Goal: Task Accomplishment & Management: Manage account settings

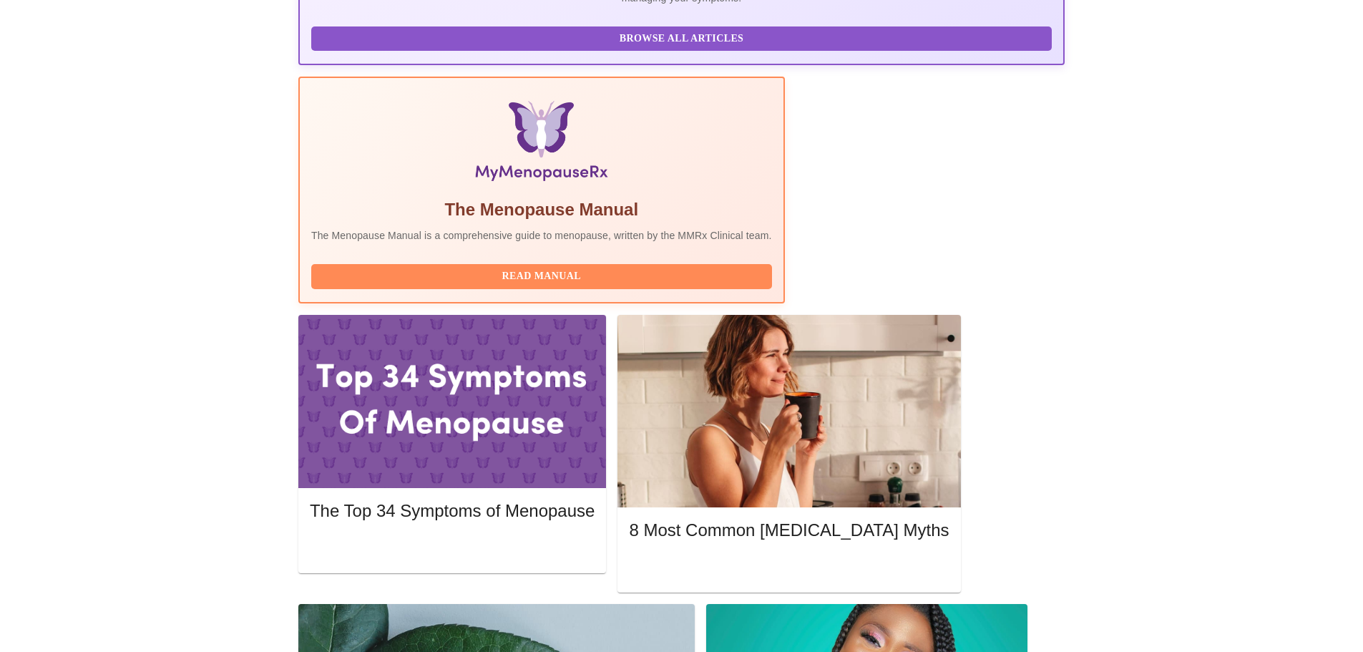
scroll to position [429, 0]
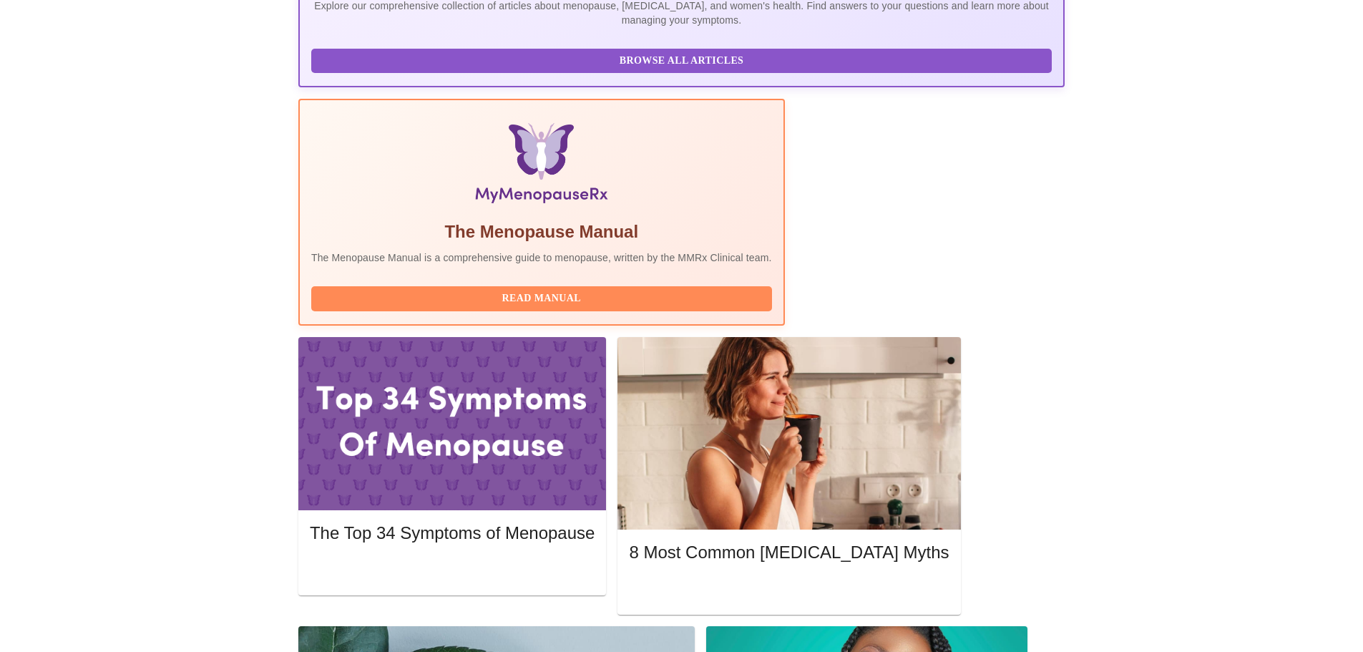
drag, startPoint x: 369, startPoint y: 198, endPoint x: 802, endPoint y: 207, distance: 432.9
copy h3 "Wednesday, July 2nd 2025 @ 12:40pm - 1:00pm CDT"
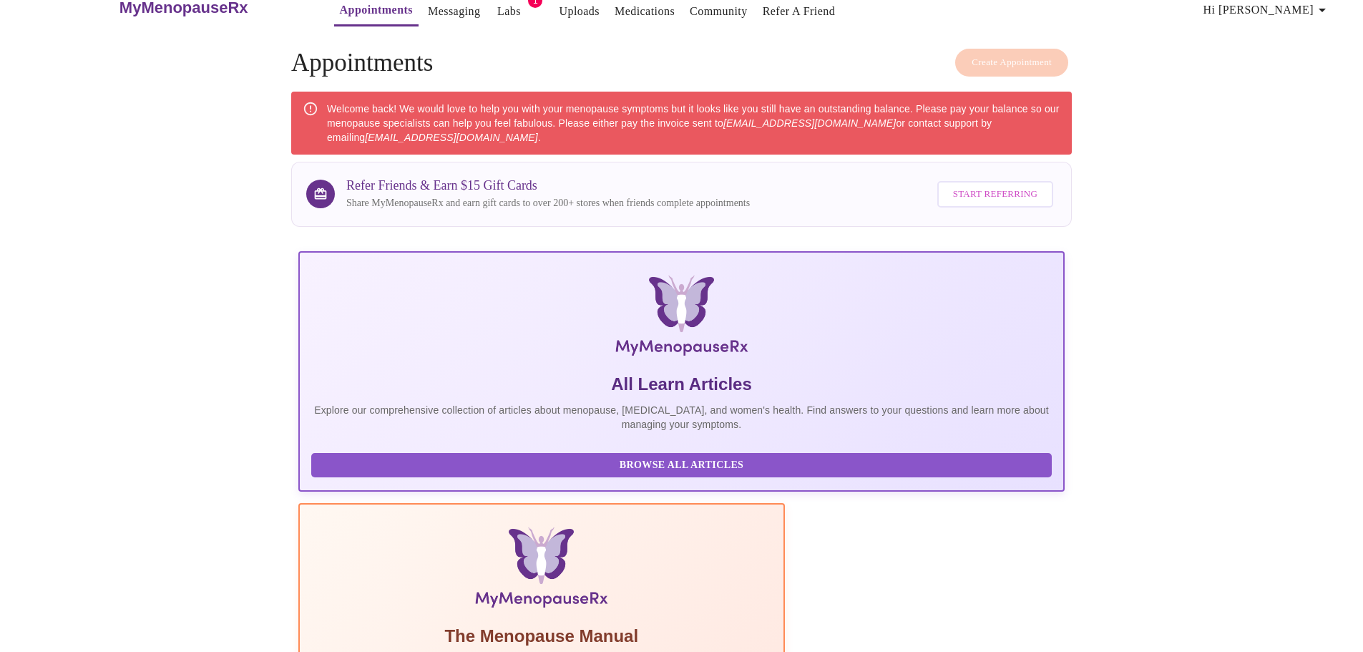
scroll to position [0, 0]
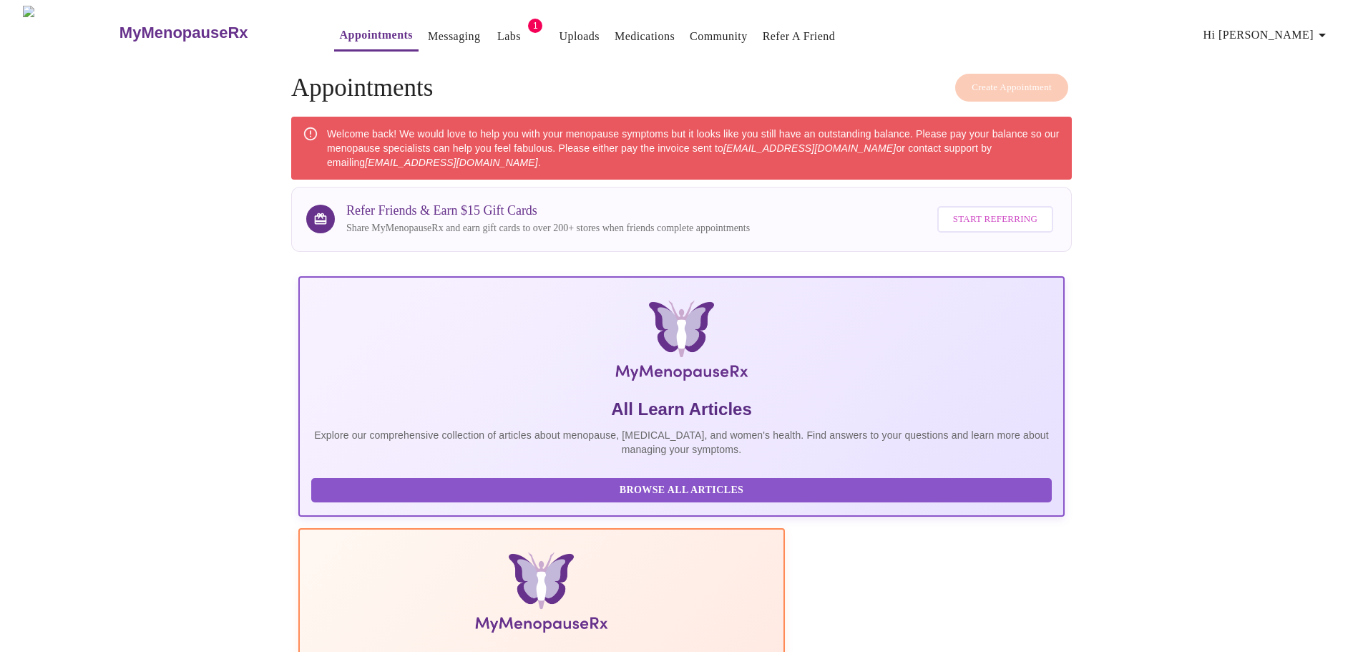
click at [1296, 27] on span "Hi Christy" at bounding box center [1266, 35] width 127 height 20
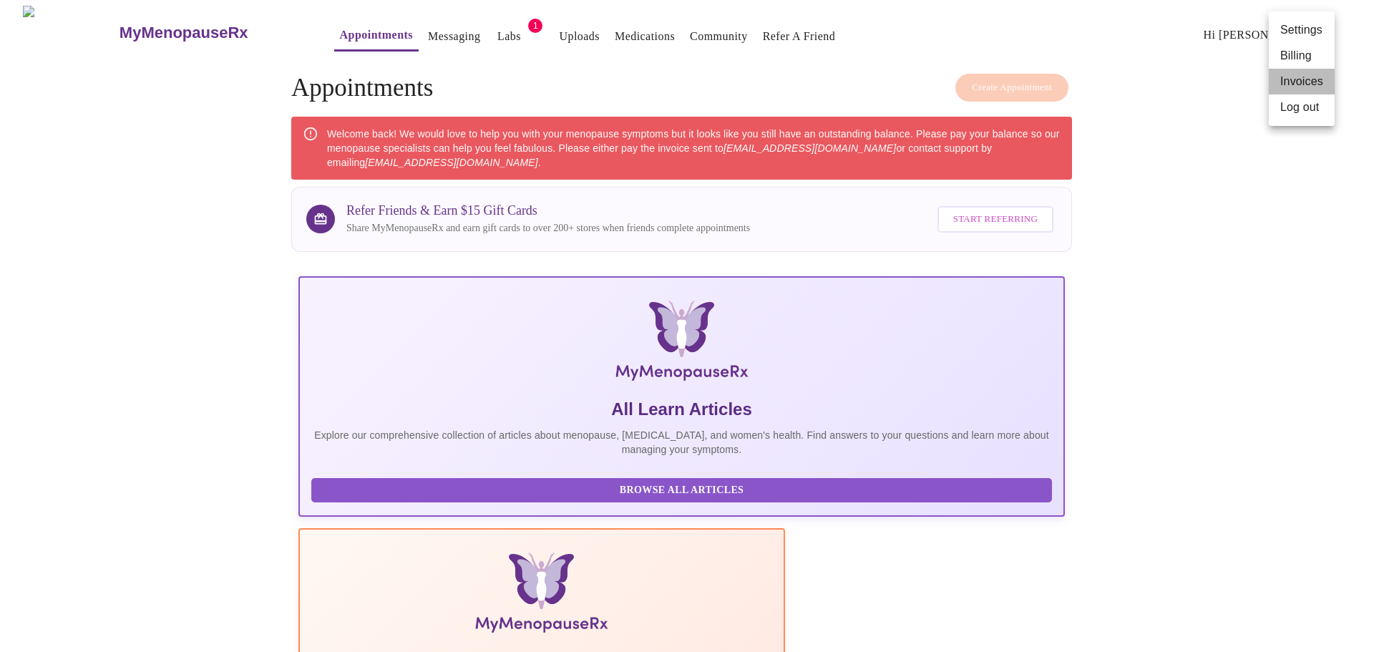
click at [1297, 79] on li "Invoices" at bounding box center [1301, 82] width 66 height 26
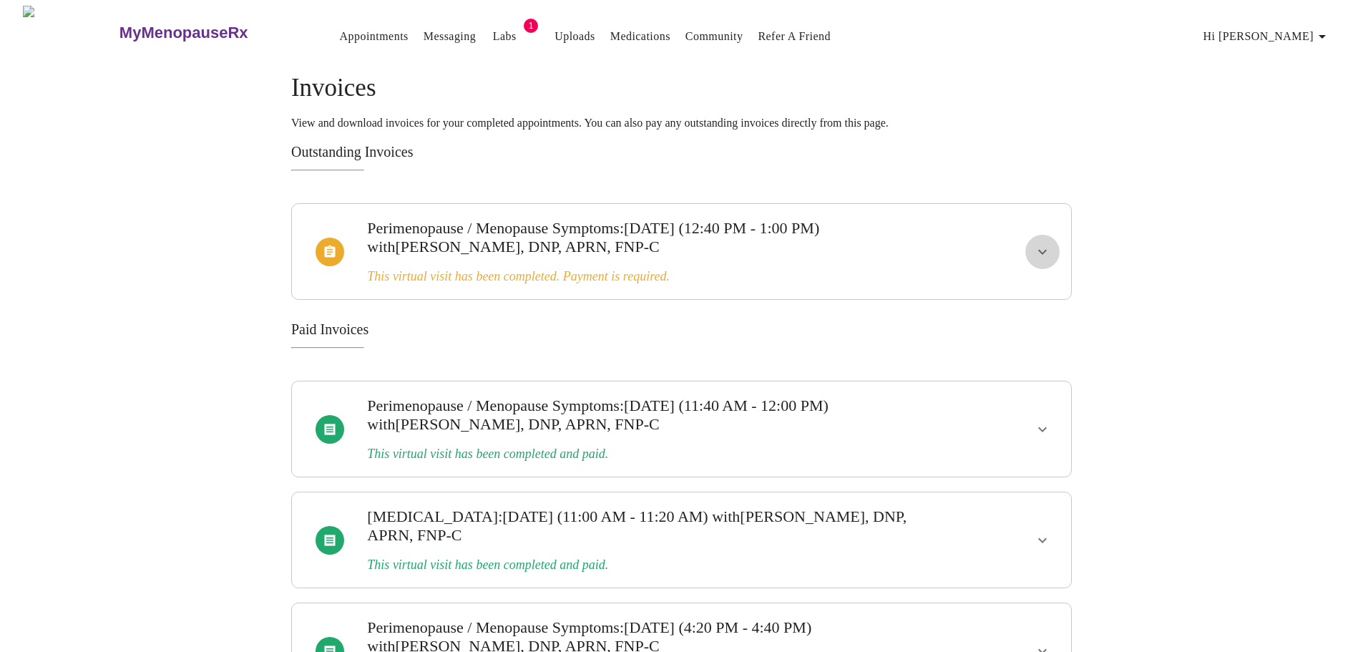
click at [1042, 249] on icon "show more" at bounding box center [1042, 251] width 9 height 5
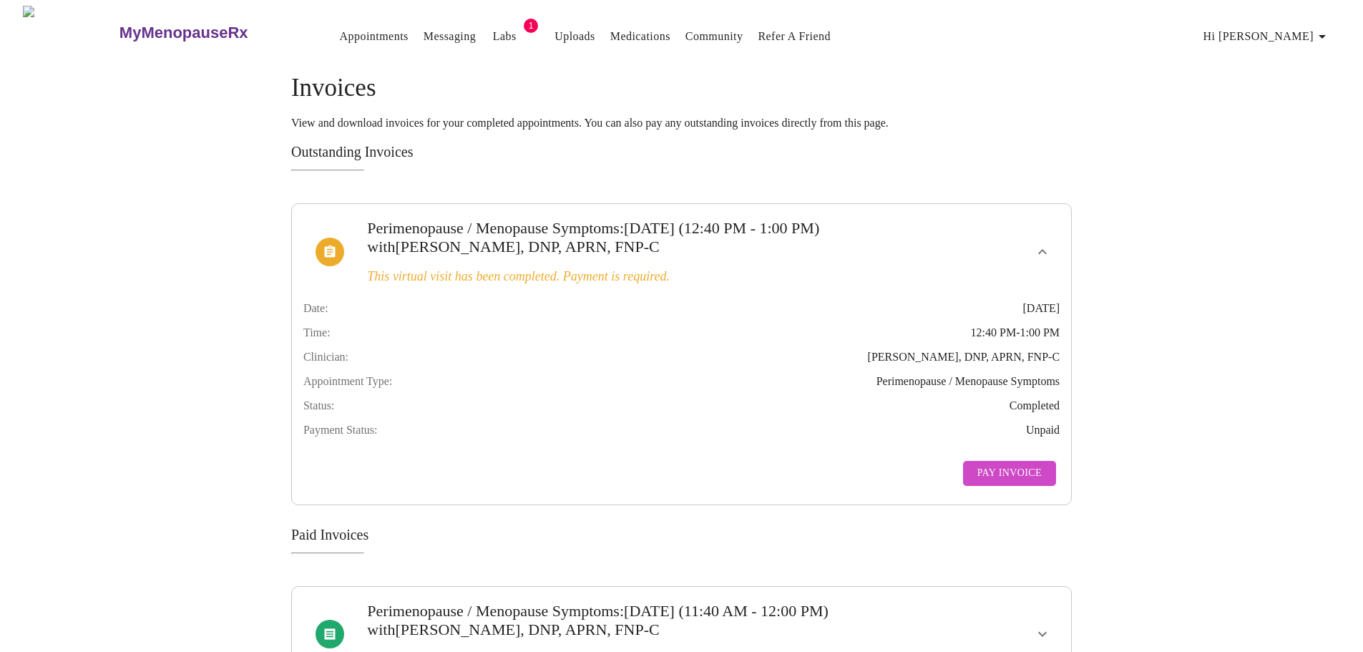
click at [1291, 30] on span "Hi Christy" at bounding box center [1266, 36] width 127 height 20
click at [1294, 107] on li "Log out" at bounding box center [1301, 108] width 66 height 26
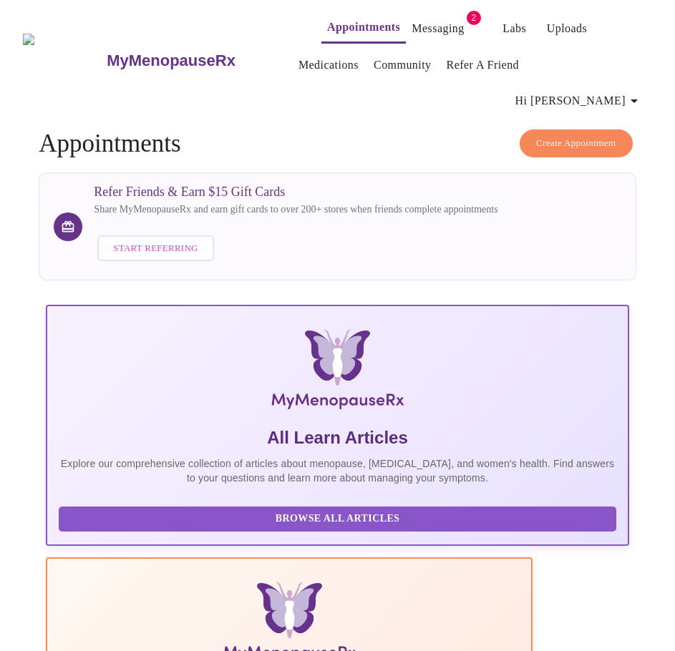
click at [592, 91] on span "Hi [PERSON_NAME]" at bounding box center [578, 101] width 127 height 20
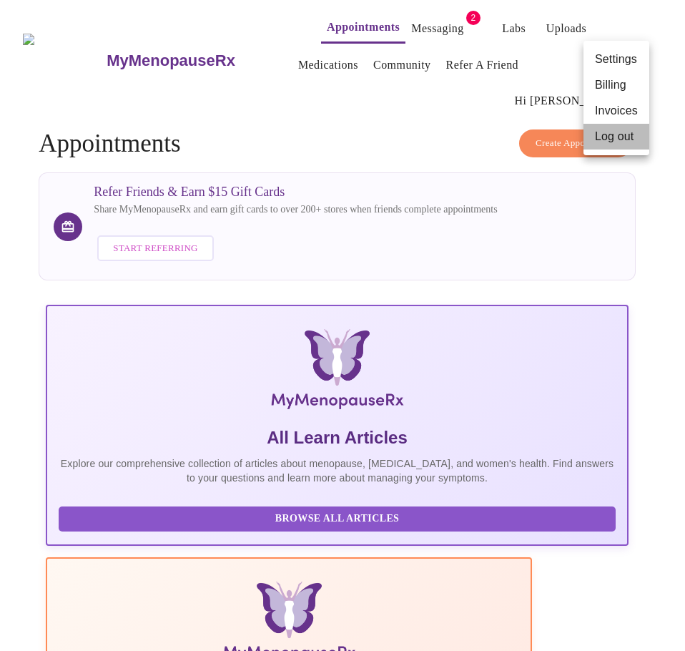
click at [595, 138] on li "Log out" at bounding box center [617, 137] width 66 height 26
